Goal: Task Accomplishment & Management: Manage account settings

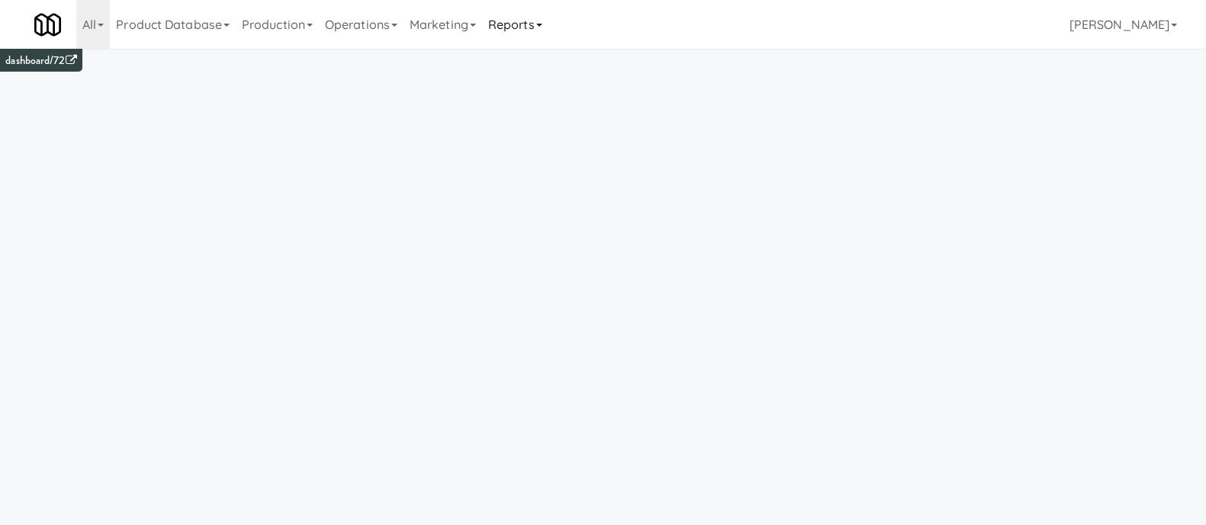
click at [503, 17] on link "Reports" at bounding box center [515, 24] width 66 height 49
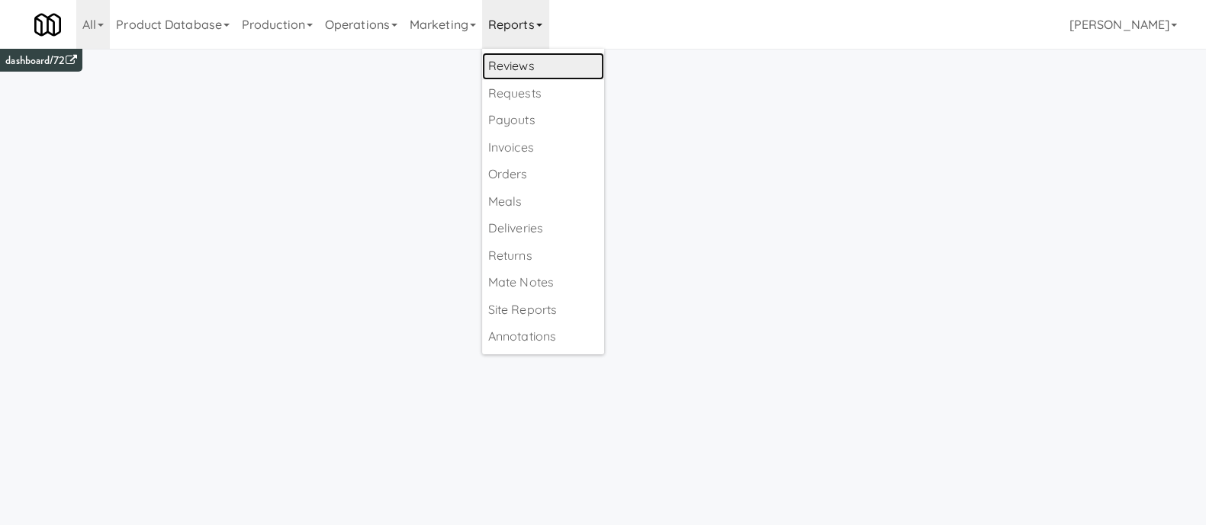
click at [526, 66] on link "Reviews" at bounding box center [543, 66] width 122 height 27
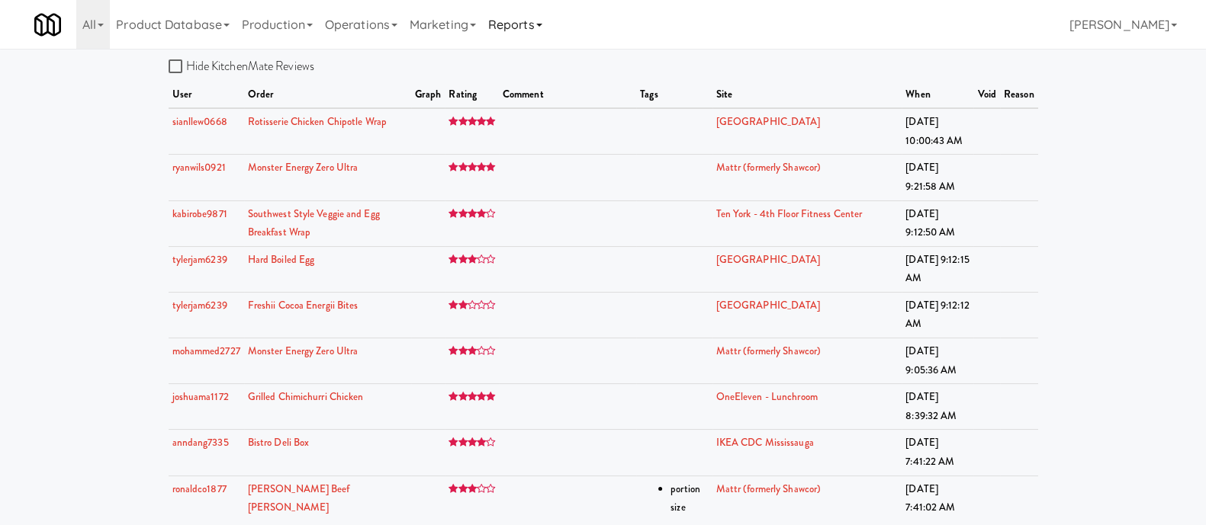
click at [523, 24] on link "Reports" at bounding box center [515, 24] width 66 height 49
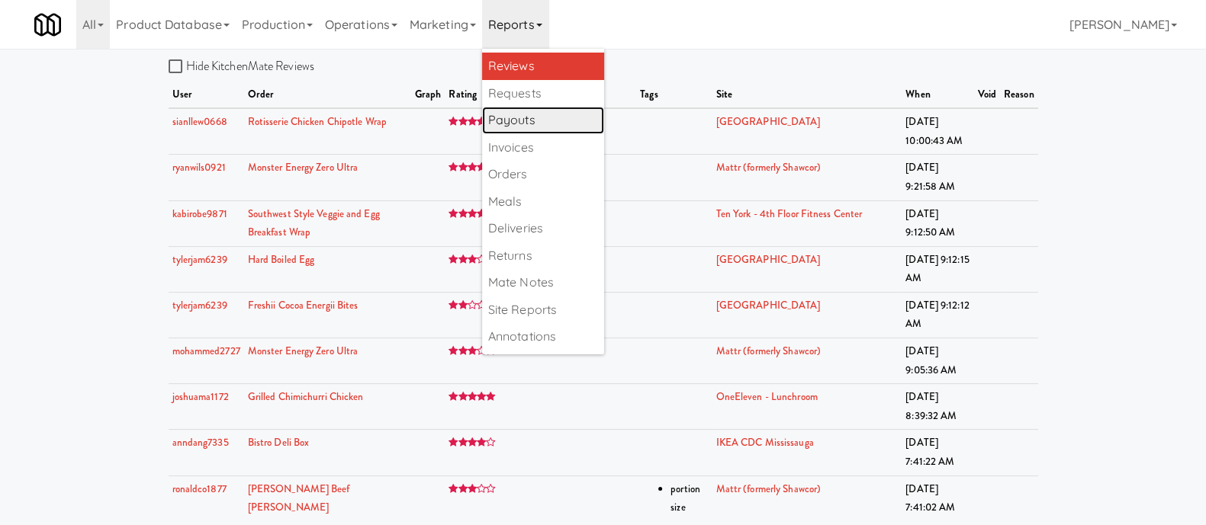
click at [531, 120] on link "Payouts" at bounding box center [543, 120] width 122 height 27
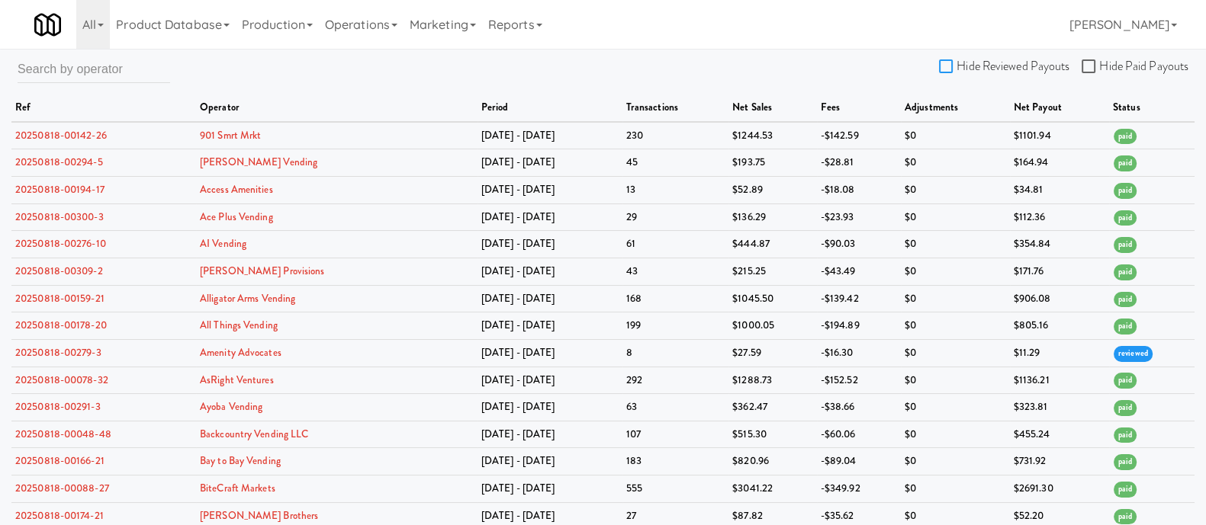
click at [949, 67] on input "Hide Reviewed Payouts" at bounding box center [948, 67] width 18 height 12
checkbox input "true"
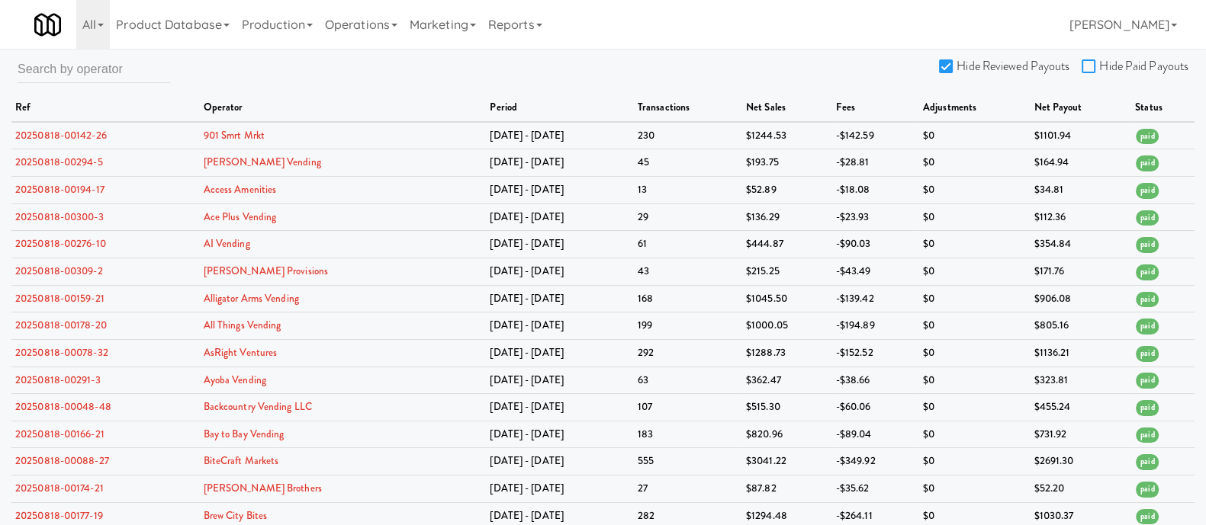
click at [1092, 65] on input "Hide Paid Payouts" at bounding box center [1090, 67] width 18 height 12
checkbox input "true"
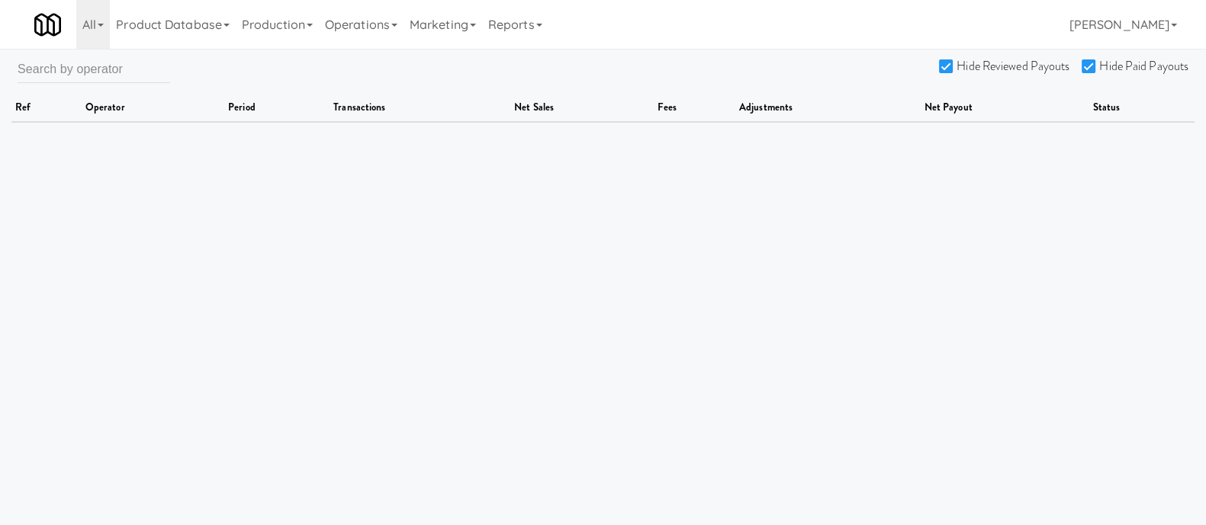
click at [945, 66] on input "Hide Reviewed Payouts" at bounding box center [948, 67] width 18 height 12
checkbox input "false"
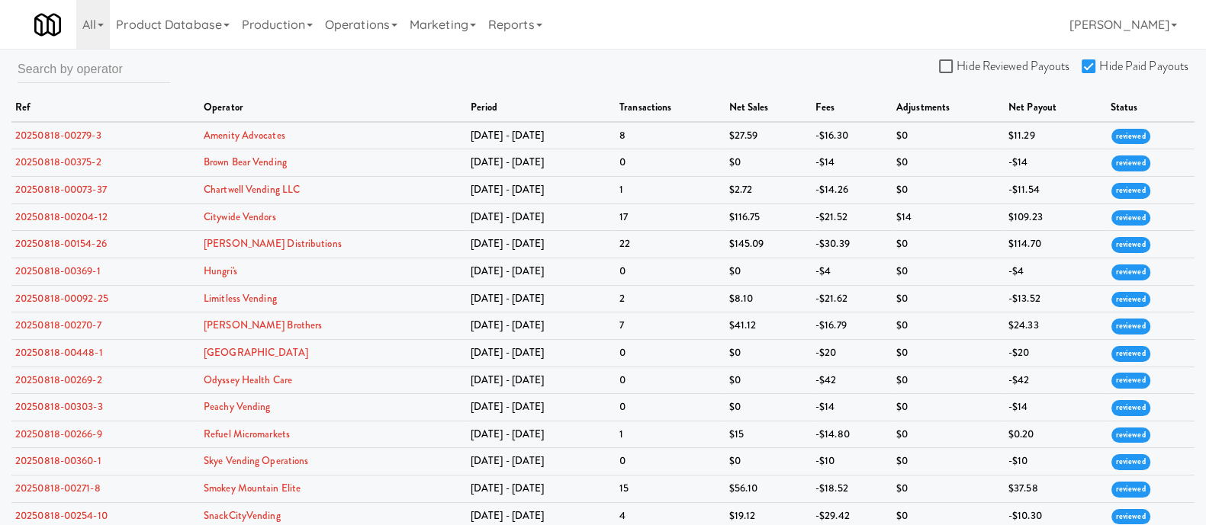
click at [1086, 71] on input "Hide Paid Payouts" at bounding box center [1090, 67] width 18 height 12
checkbox input "false"
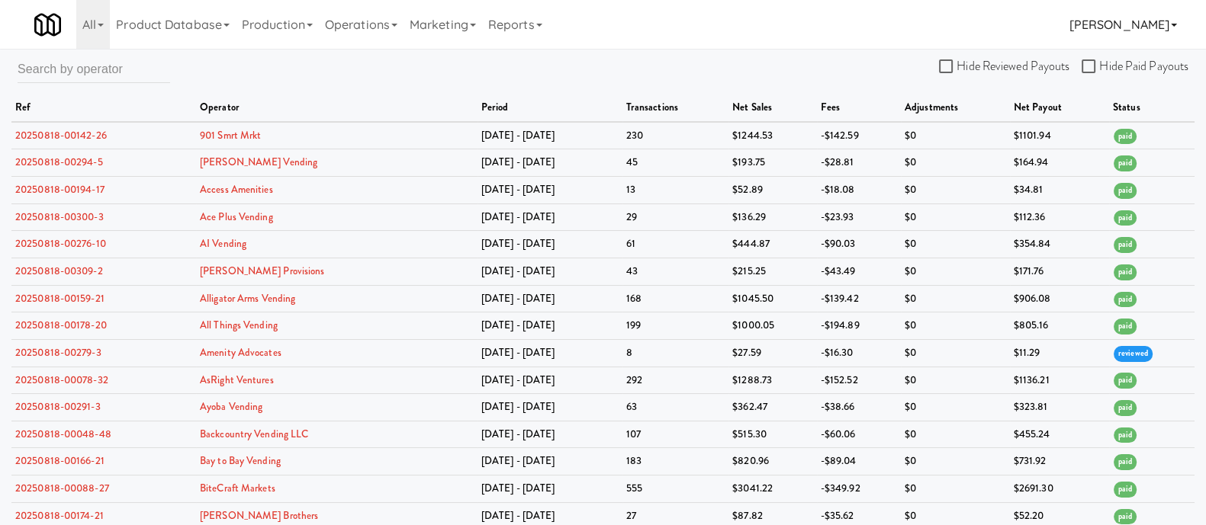
click at [1125, 28] on link "[PERSON_NAME]" at bounding box center [1123, 24] width 120 height 49
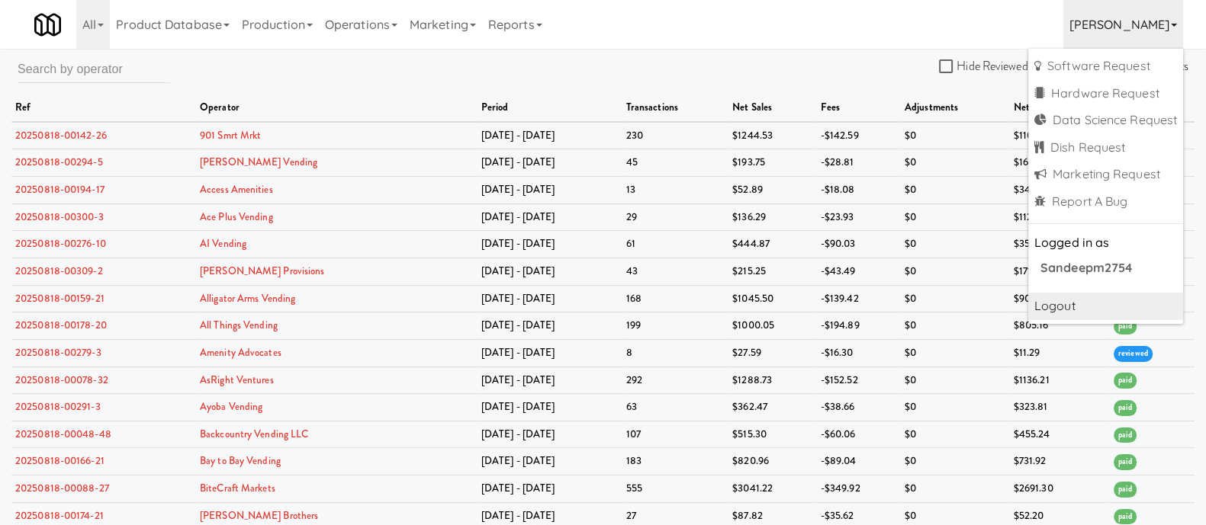
click at [1051, 310] on link "Logout" at bounding box center [1105, 306] width 155 height 27
